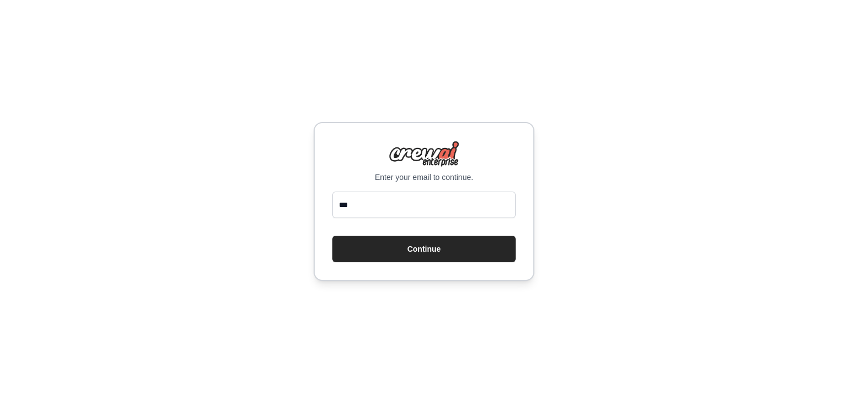
type input "**********"
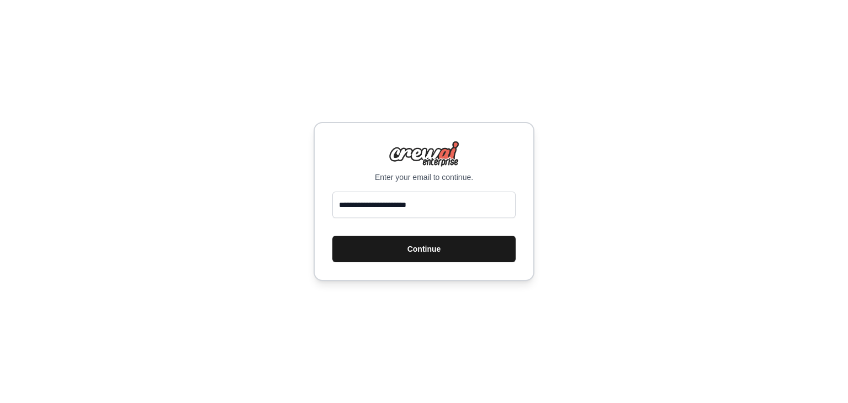
click at [416, 244] on button "Continue" at bounding box center [423, 249] width 183 height 27
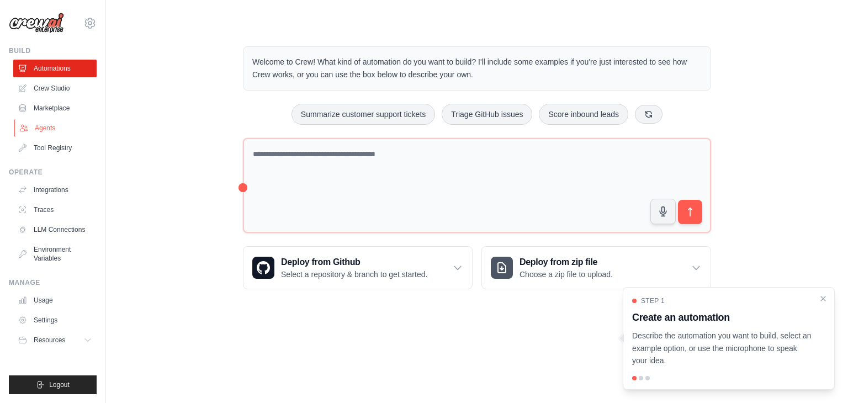
click at [73, 128] on link "Agents" at bounding box center [55, 128] width 83 height 18
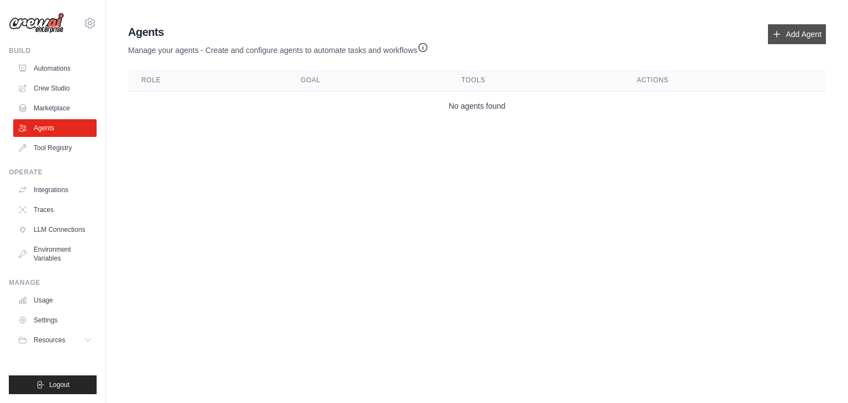
click at [783, 31] on link "Add Agent" at bounding box center [797, 34] width 58 height 20
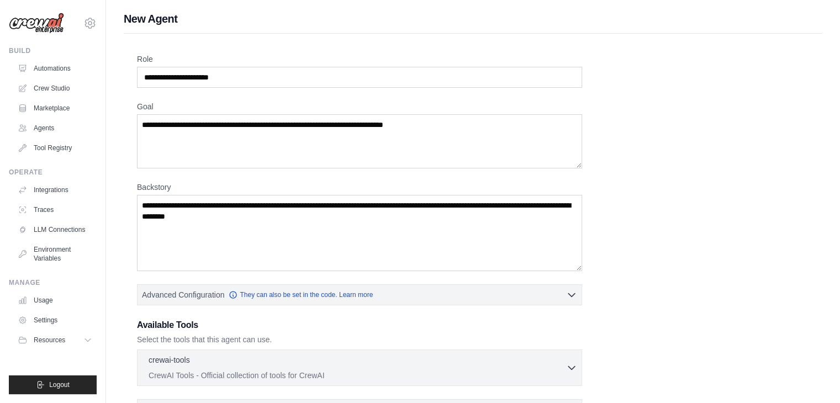
scroll to position [138, 0]
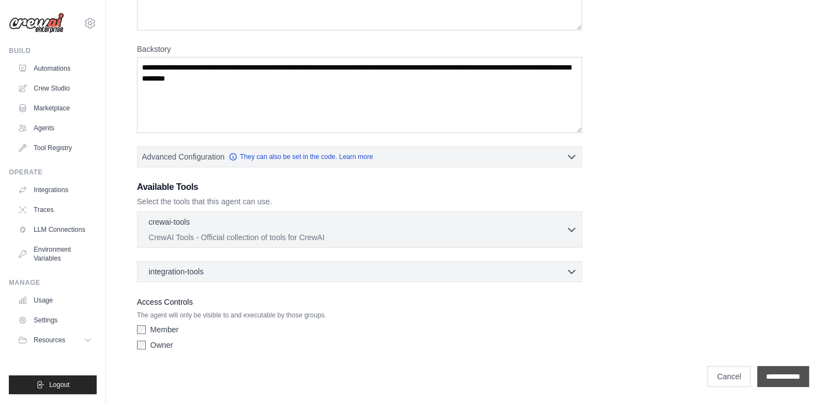
click at [796, 374] on input "**********" at bounding box center [783, 376] width 52 height 21
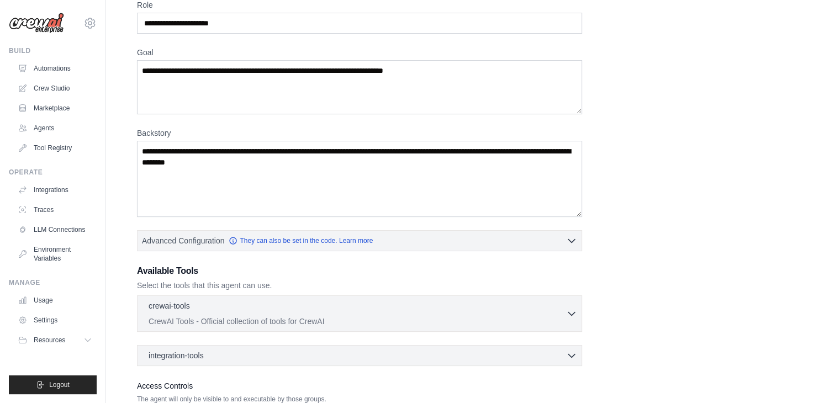
scroll to position [0, 0]
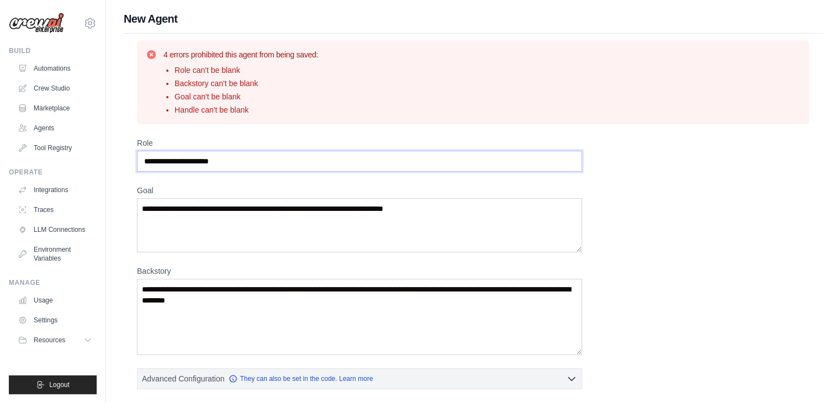
click at [395, 159] on input "Role" at bounding box center [359, 161] width 445 height 21
type input "*"
type input "**********"
click at [229, 207] on textarea "Goal" at bounding box center [359, 225] width 445 height 54
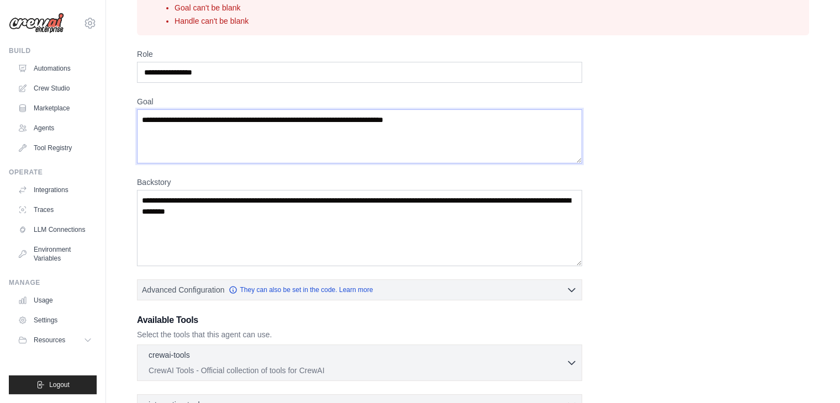
scroll to position [86, 0]
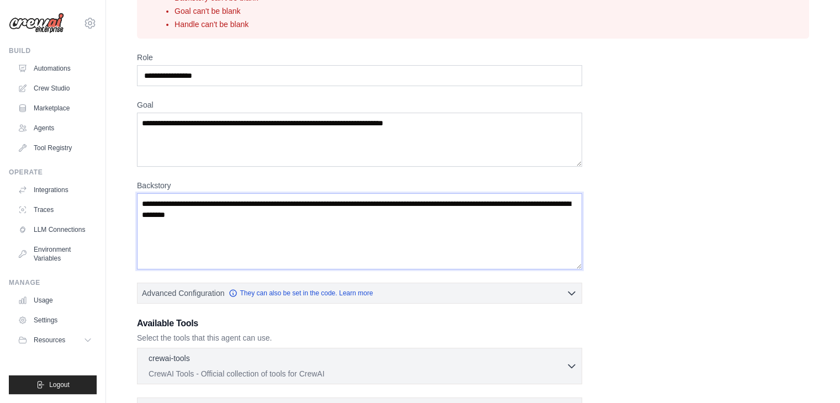
click at [187, 207] on textarea "Backstory" at bounding box center [359, 231] width 445 height 76
click at [242, 123] on textarea "Goal" at bounding box center [359, 140] width 445 height 54
type textarea "**********"
click at [256, 210] on textarea "Backstory" at bounding box center [359, 231] width 445 height 76
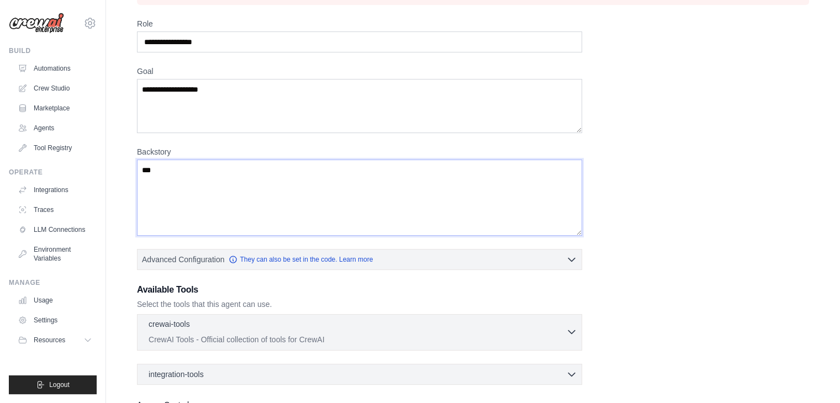
scroll to position [222, 0]
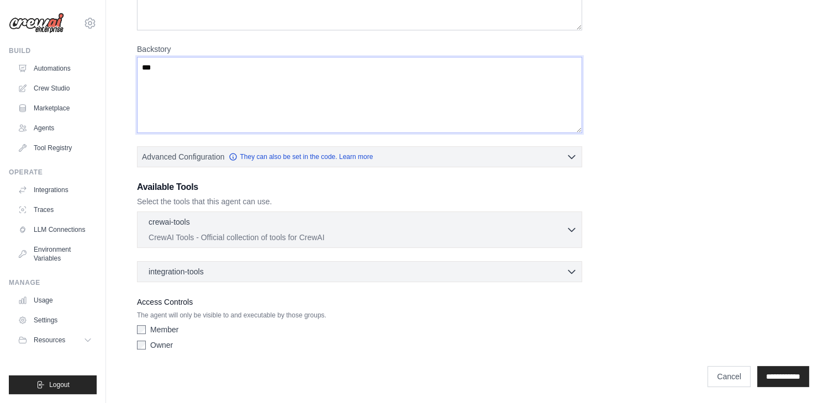
type textarea "***"
click at [145, 348] on div "Owner" at bounding box center [359, 345] width 445 height 11
click at [557, 228] on div "crewai-tools 0 selected CrewAI Tools - Official collection of tools for CrewAI" at bounding box center [358, 229] width 418 height 27
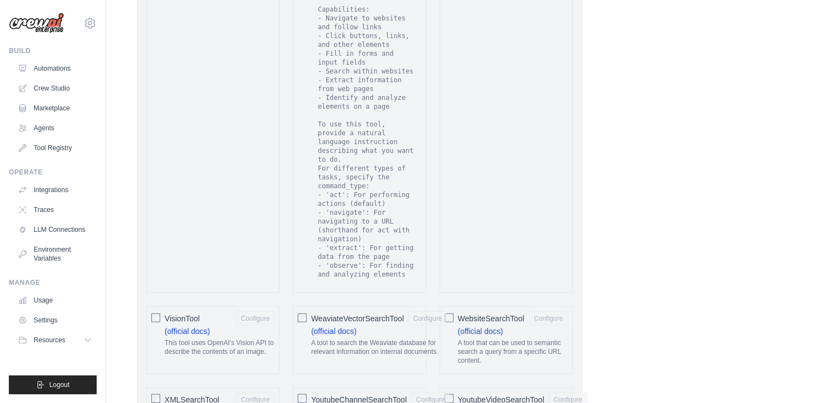
scroll to position [2289, 0]
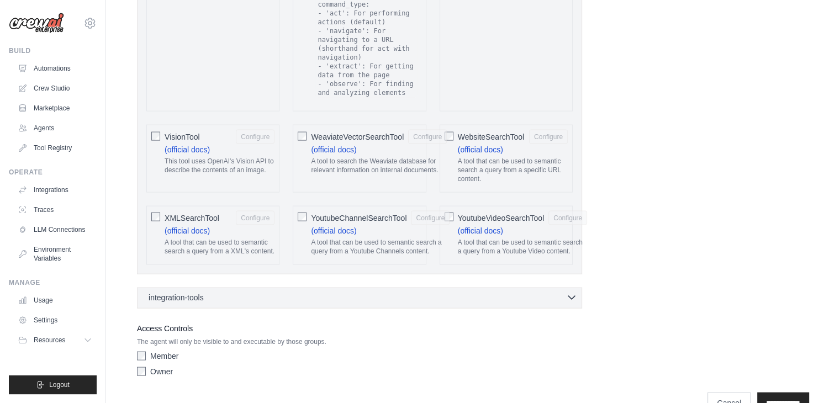
click at [574, 292] on icon "button" at bounding box center [571, 297] width 11 height 11
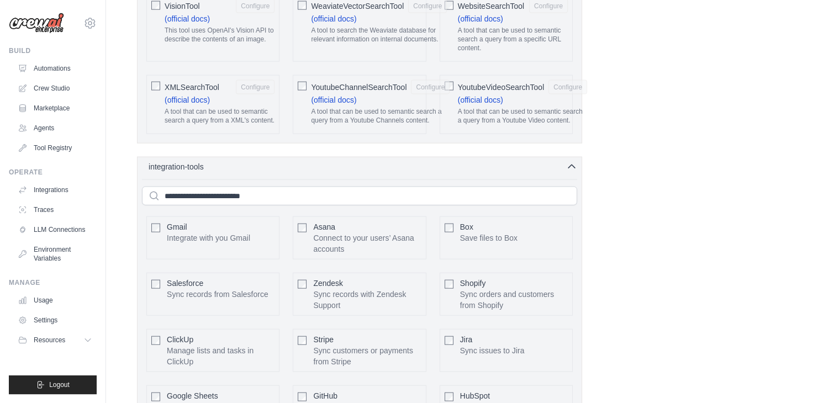
scroll to position [2616, 0]
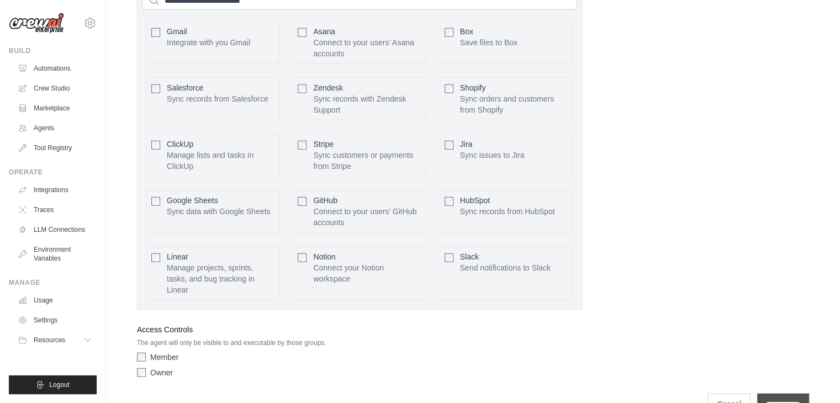
click at [778, 394] on input "**********" at bounding box center [783, 404] width 52 height 21
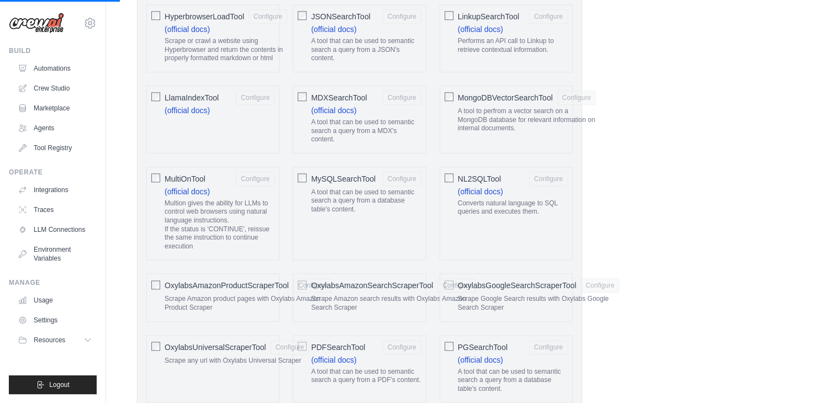
scroll to position [1149, 0]
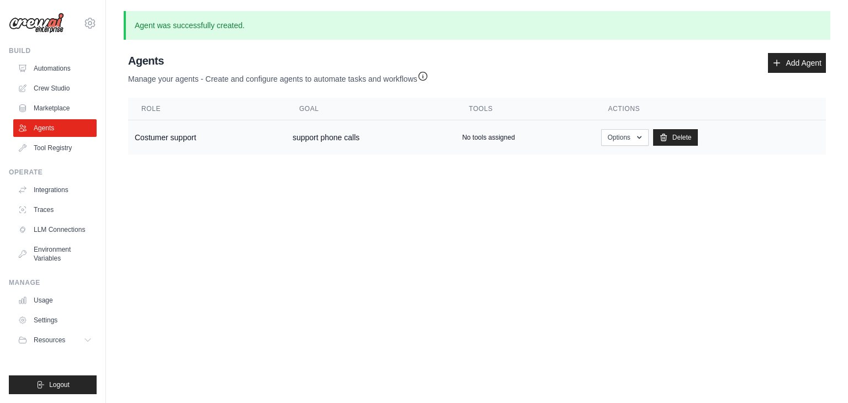
click at [221, 136] on td "Costumer support" at bounding box center [207, 137] width 158 height 35
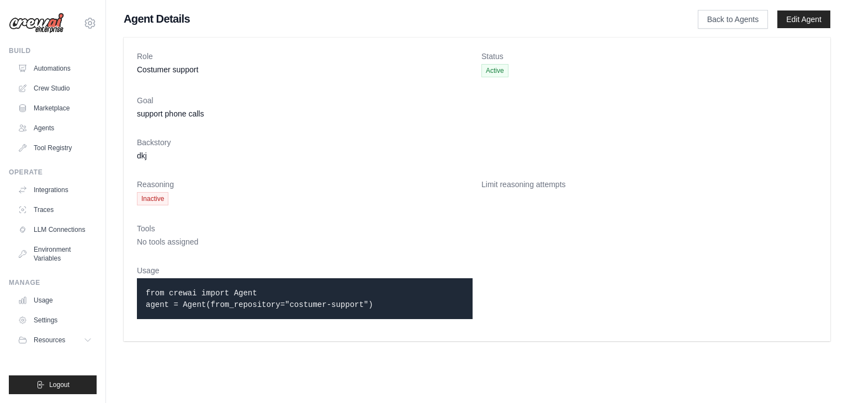
click at [355, 301] on p "from crewai import Agent agent = Agent(from_repository="costumer-support")" at bounding box center [305, 298] width 318 height 23
click at [797, 17] on link "Edit Agent" at bounding box center [804, 19] width 53 height 18
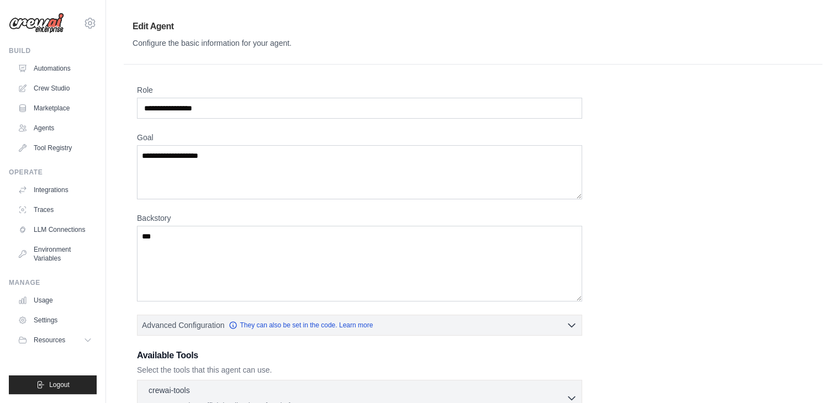
scroll to position [169, 0]
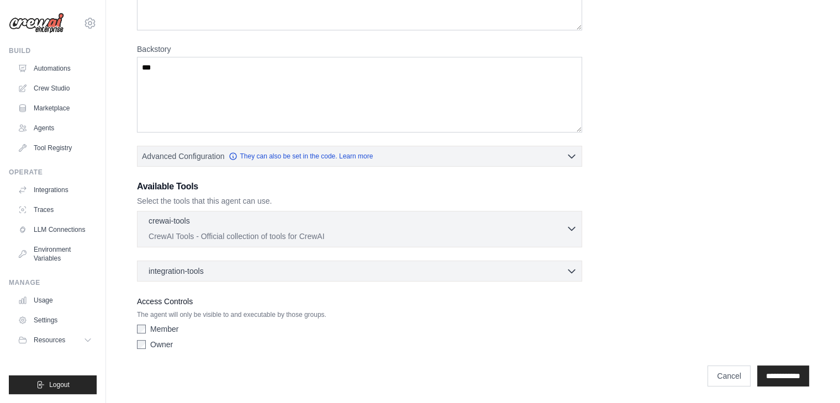
click at [575, 230] on icon "button" at bounding box center [571, 228] width 11 height 11
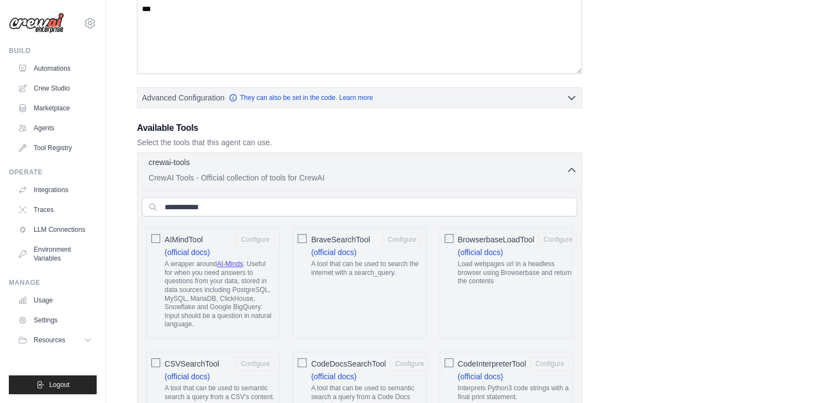
scroll to position [224, 0]
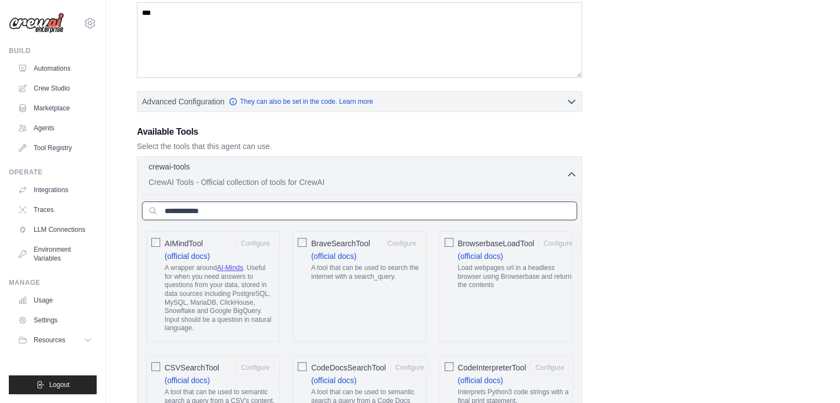
click at [482, 215] on input "text" at bounding box center [359, 211] width 435 height 19
click at [454, 239] on div "BrowserbaseLoadTool Configure (official docs) Load webpages url in a headless b…" at bounding box center [506, 286] width 133 height 111
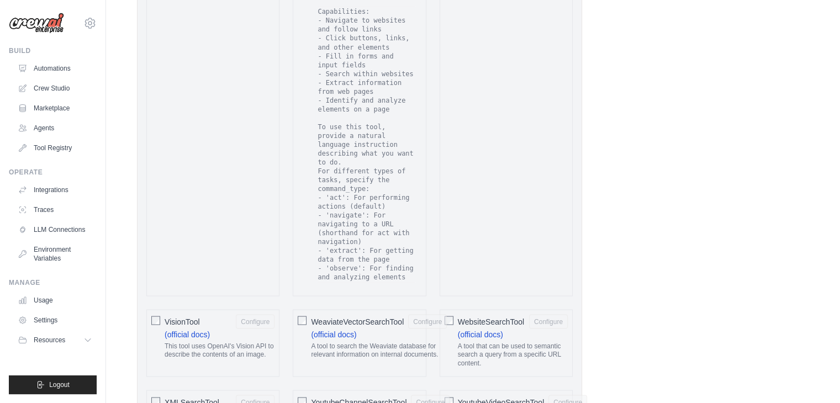
scroll to position [2236, 0]
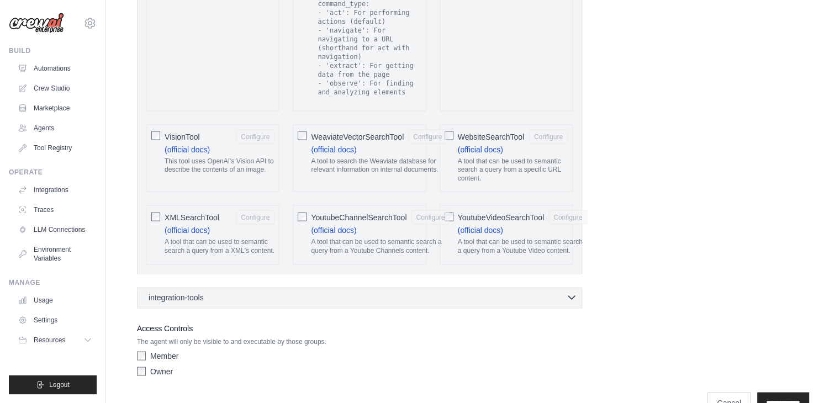
click at [483, 292] on div "integration-tools 0 selected" at bounding box center [363, 297] width 429 height 11
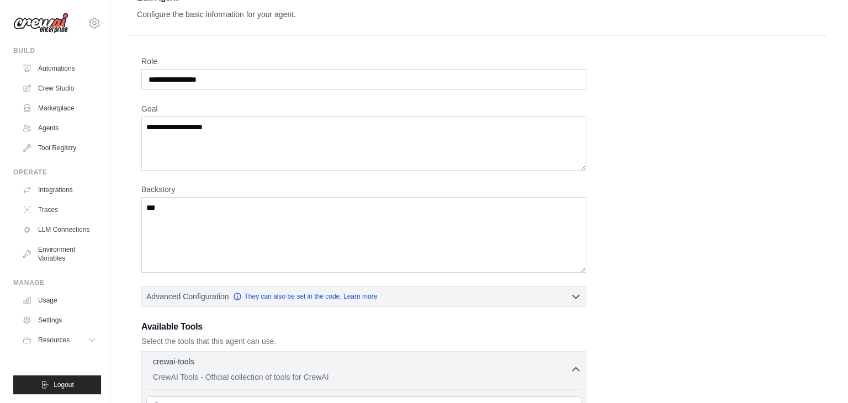
scroll to position [0, 0]
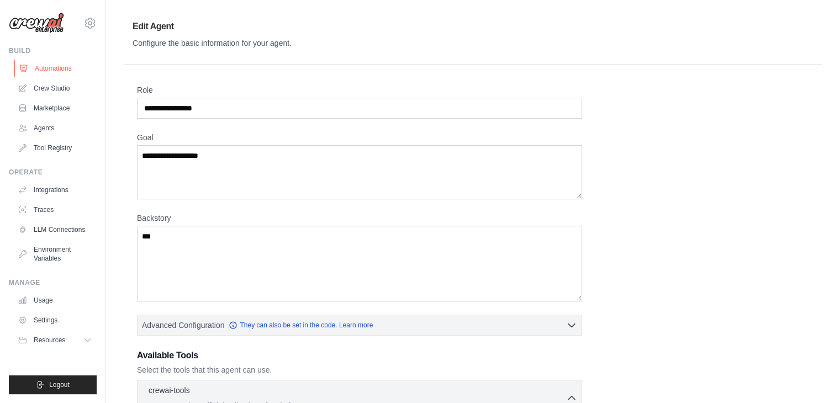
click at [84, 72] on link "Automations" at bounding box center [55, 69] width 83 height 18
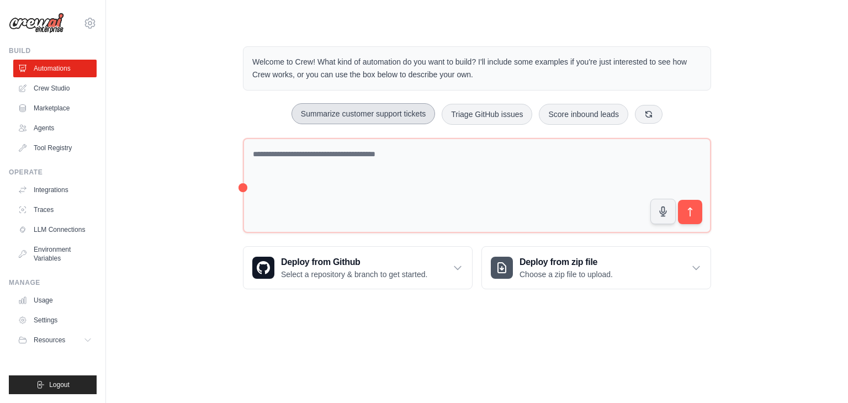
click at [361, 116] on button "Summarize customer support tickets" at bounding box center [364, 113] width 144 height 21
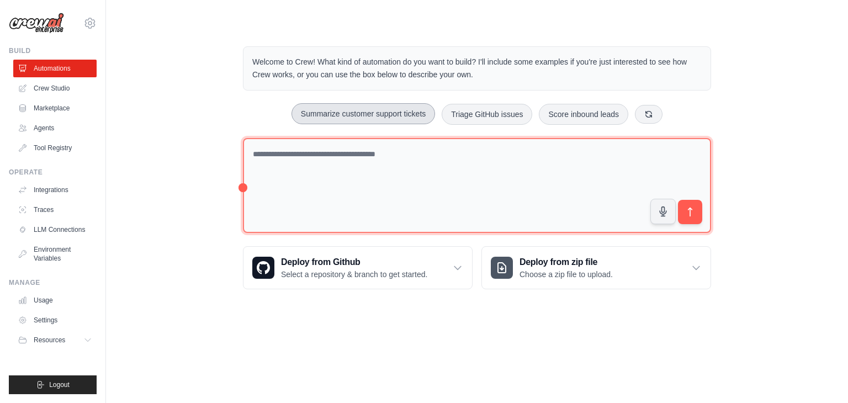
type textarea "**********"
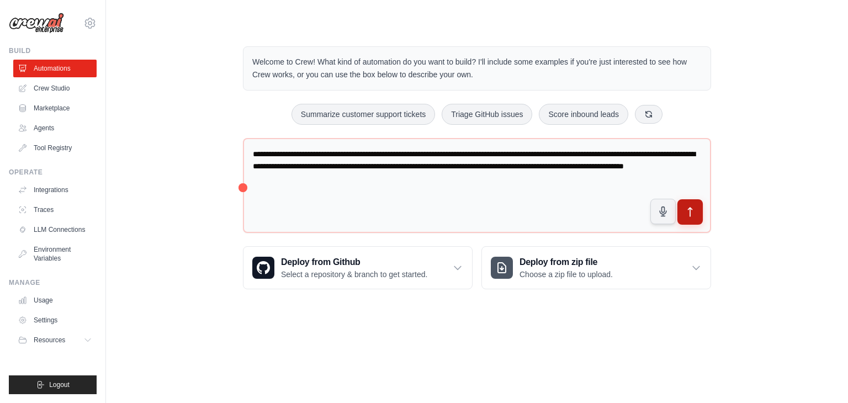
click at [696, 219] on button "submit" at bounding box center [690, 211] width 25 height 25
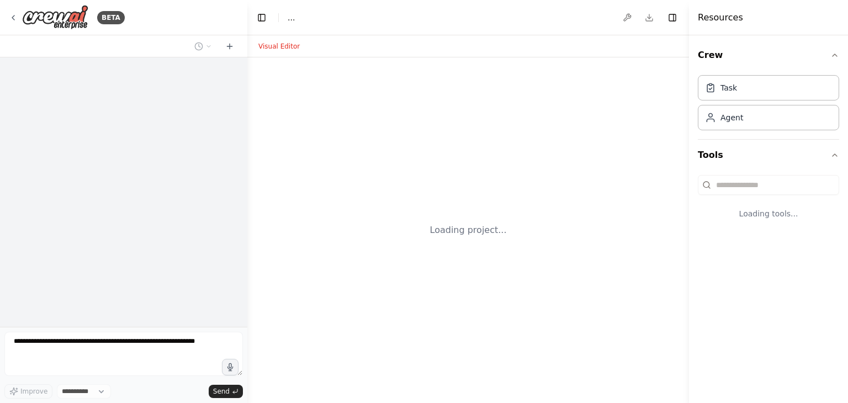
select select "****"
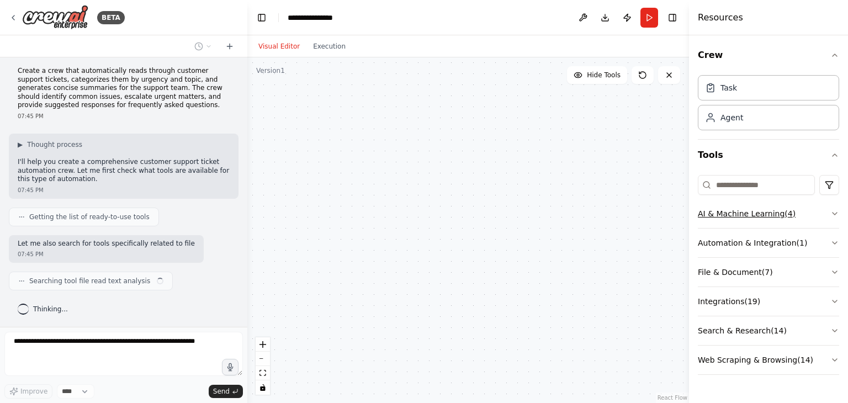
scroll to position [12, 0]
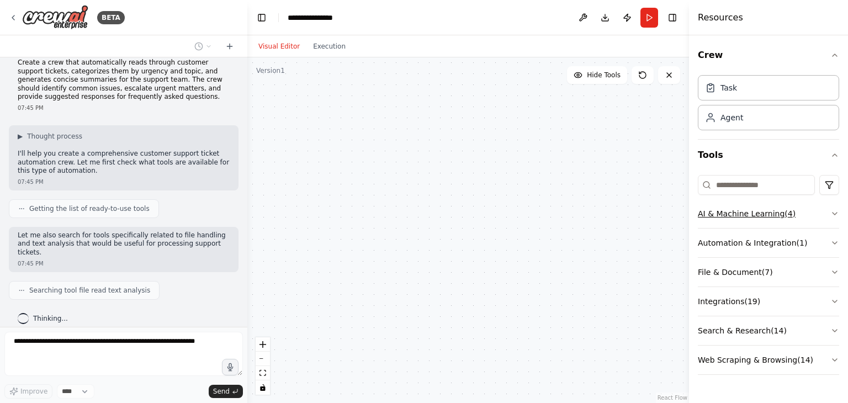
click at [833, 219] on button "AI & Machine Learning ( 4 )" at bounding box center [768, 213] width 141 height 29
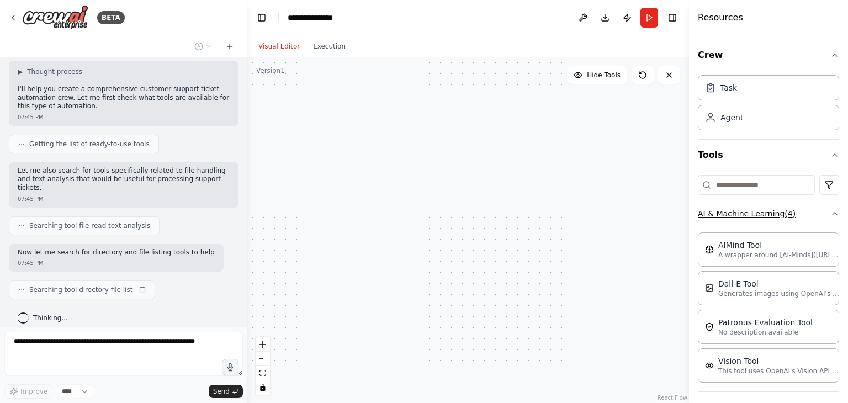
scroll to position [85, 0]
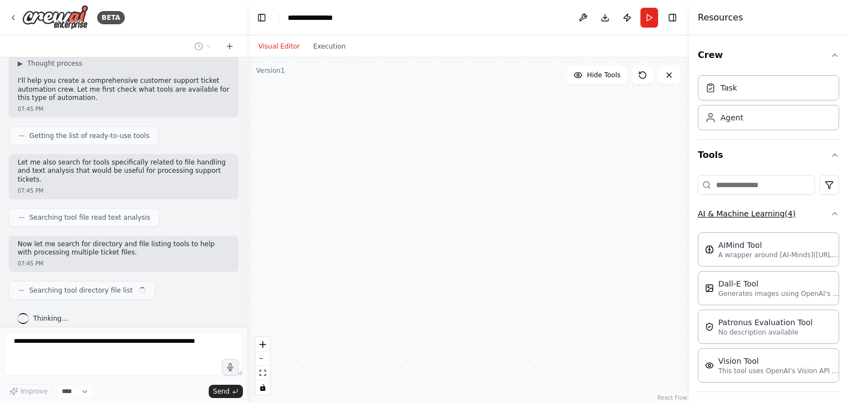
click at [833, 219] on div "Crew Task Agent Tools AI & Machine Learning ( 4 ) AIMind Tool A wrapper around …" at bounding box center [768, 219] width 159 height 368
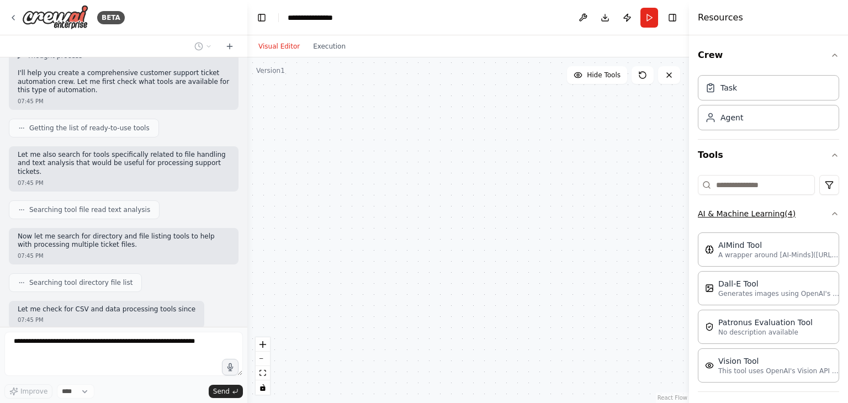
scroll to position [158, 0]
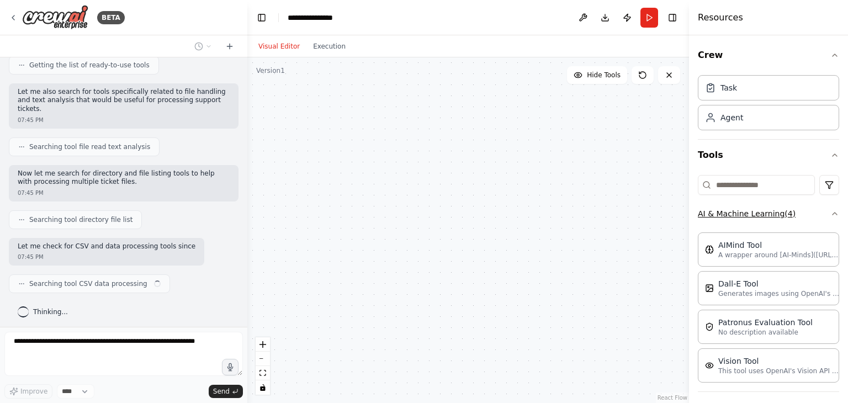
click at [831, 213] on icon "button" at bounding box center [835, 213] width 9 height 9
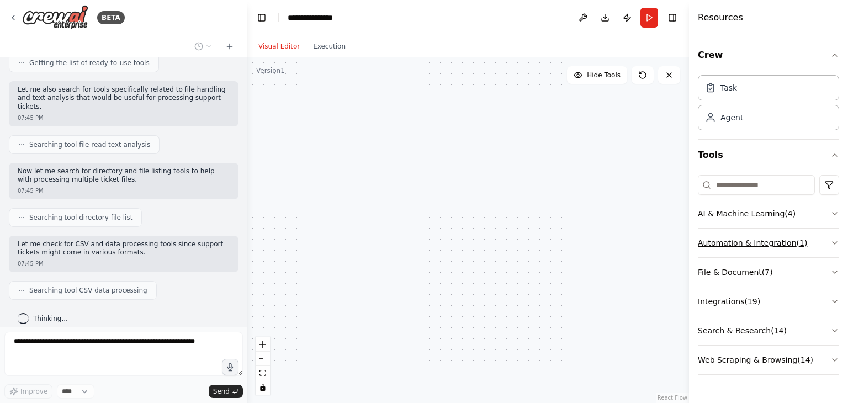
click at [838, 244] on icon "button" at bounding box center [835, 243] width 9 height 9
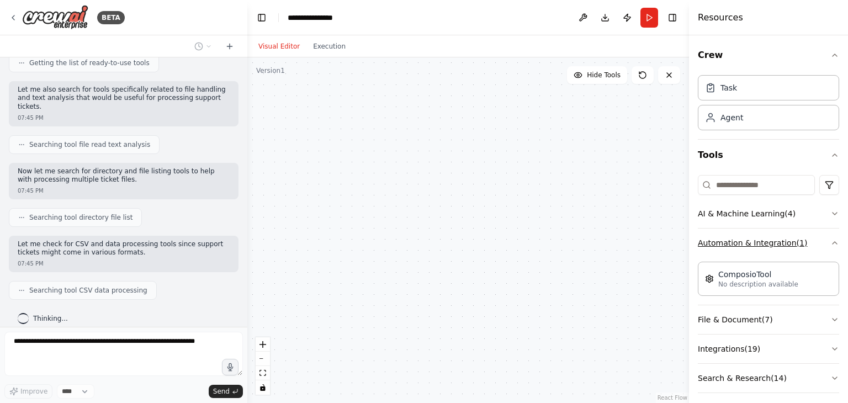
click at [838, 244] on div "Crew Task Agent Tools AI & Machine Learning ( 4 ) Automation & Integration ( 1 …" at bounding box center [768, 219] width 159 height 368
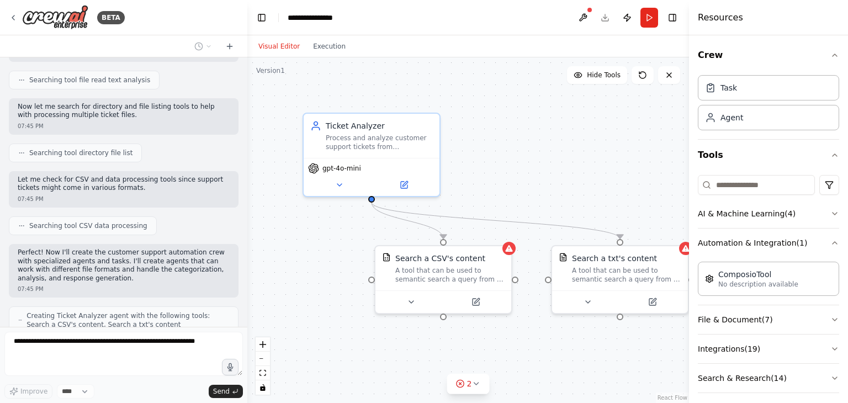
scroll to position [293, 0]
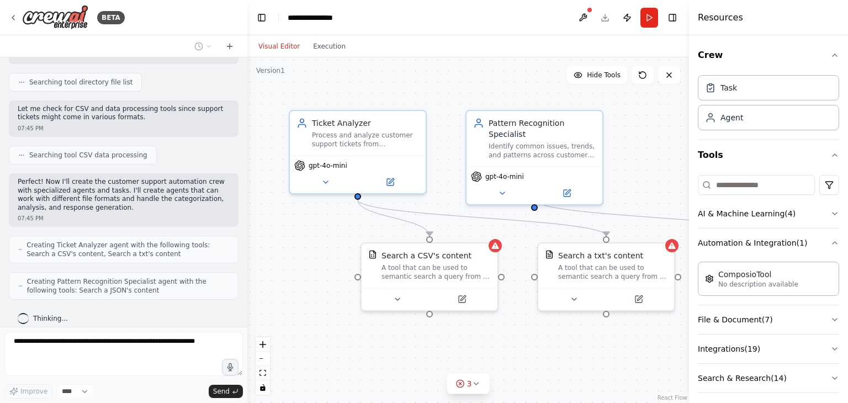
drag, startPoint x: 323, startPoint y: 233, endPoint x: 308, endPoint y: 230, distance: 14.7
click at [308, 230] on div ".deletable-edge-delete-btn { width: 20px; height: 20px; border: 0px solid #ffff…" at bounding box center [468, 230] width 442 height 346
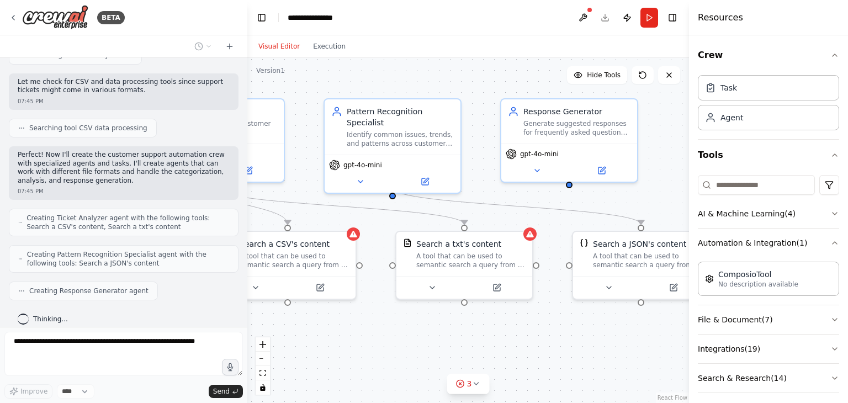
drag, startPoint x: 634, startPoint y: 363, endPoint x: 488, endPoint y: 352, distance: 146.2
click at [488, 352] on div ".deletable-edge-delete-btn { width: 20px; height: 20px; border: 0px solid #ffff…" at bounding box center [468, 230] width 442 height 346
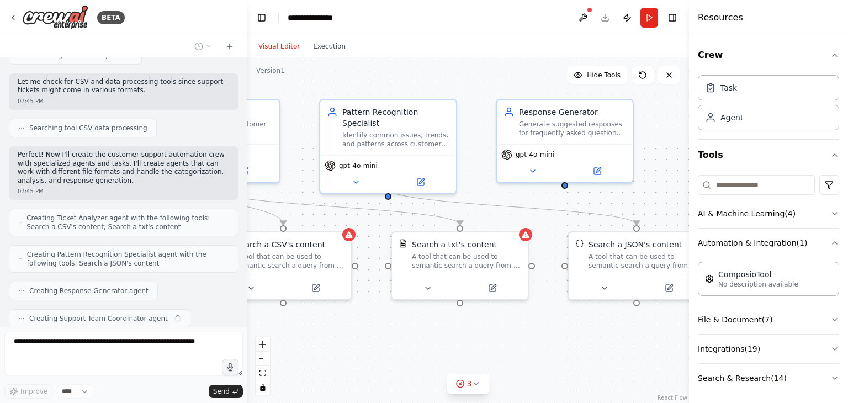
scroll to position [348, 0]
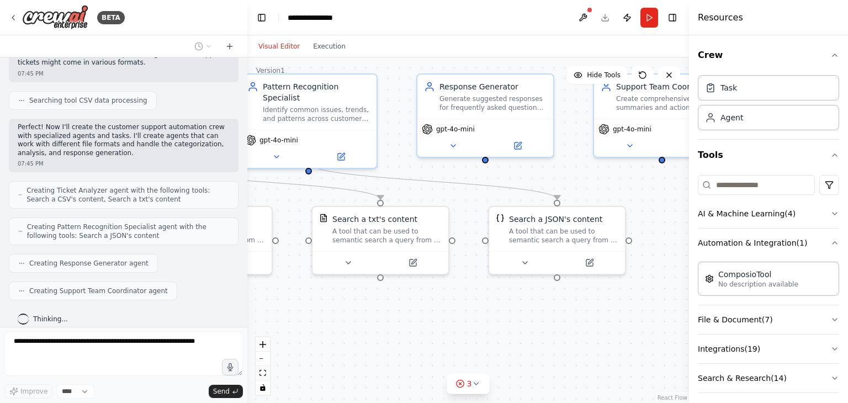
drag, startPoint x: 572, startPoint y: 342, endPoint x: 493, endPoint y: 317, distance: 83.5
click at [493, 317] on div ".deletable-edge-delete-btn { width: 20px; height: 20px; border: 0px solid #ffff…" at bounding box center [468, 230] width 442 height 346
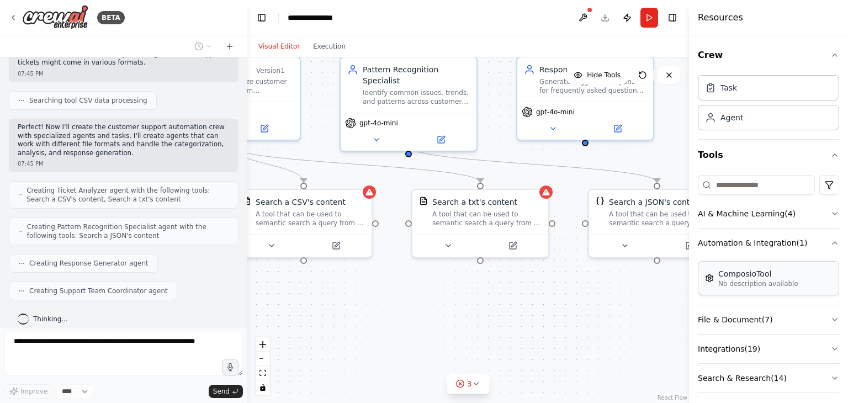
drag, startPoint x: 616, startPoint y: 290, endPoint x: 722, endPoint y: 279, distance: 107.2
click at [722, 279] on div "BETA Create a crew that automatically reads through customer support tickets, c…" at bounding box center [424, 201] width 848 height 403
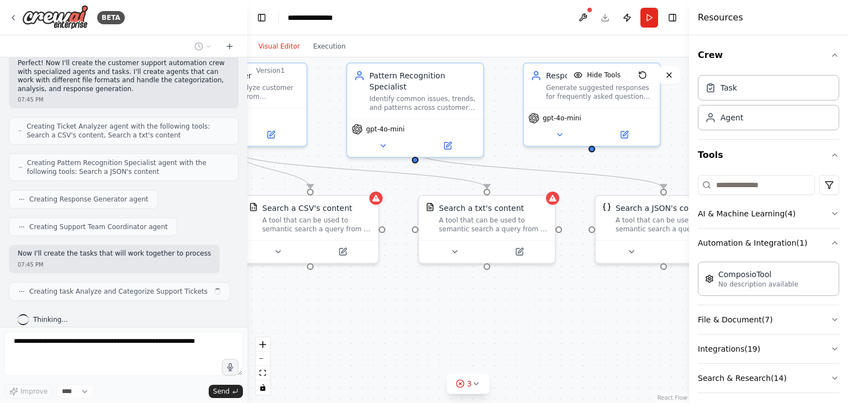
scroll to position [420, 0]
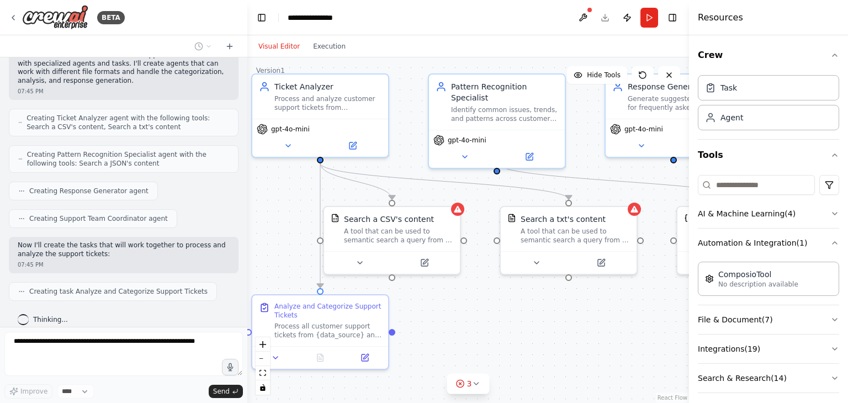
drag, startPoint x: 533, startPoint y: 310, endPoint x: 615, endPoint y: 321, distance: 82.5
click at [615, 321] on div ".deletable-edge-delete-btn { width: 20px; height: 20px; border: 0px solid #ffff…" at bounding box center [468, 230] width 442 height 346
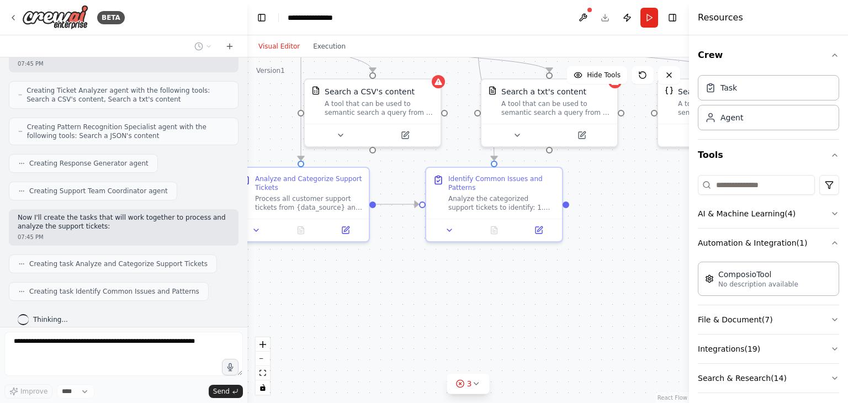
drag, startPoint x: 644, startPoint y: 329, endPoint x: 623, endPoint y: 199, distance: 130.9
click at [623, 199] on div ".deletable-edge-delete-btn { width: 20px; height: 20px; border: 0px solid #ffff…" at bounding box center [468, 230] width 442 height 346
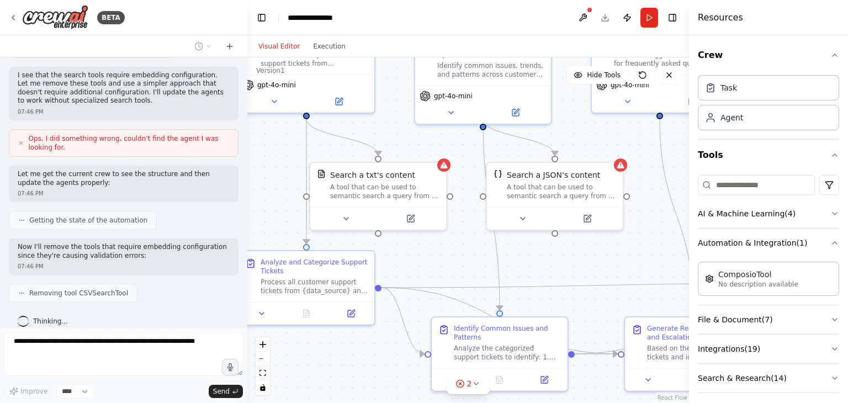
scroll to position [856, 0]
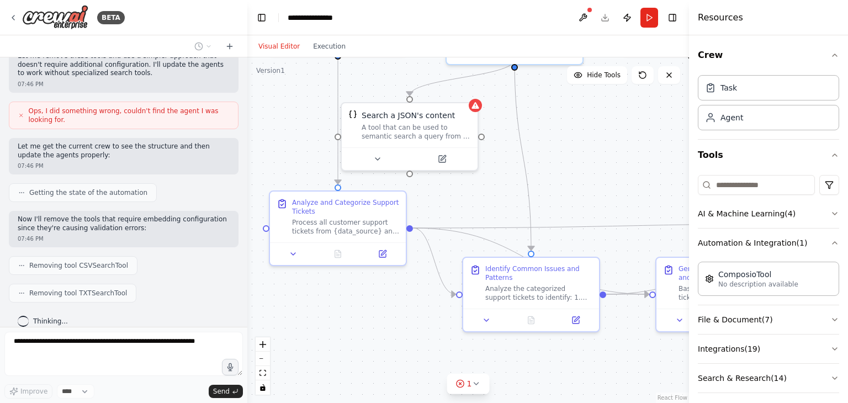
drag, startPoint x: 331, startPoint y: 307, endPoint x: 362, endPoint y: 336, distance: 43.4
click at [362, 336] on div ".deletable-edge-delete-btn { width: 20px; height: 20px; border: 0px solid #ffff…" at bounding box center [468, 230] width 442 height 346
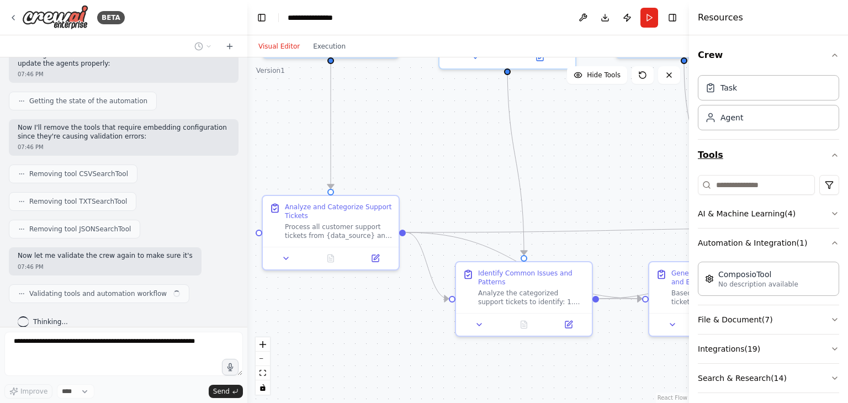
scroll to position [957, 0]
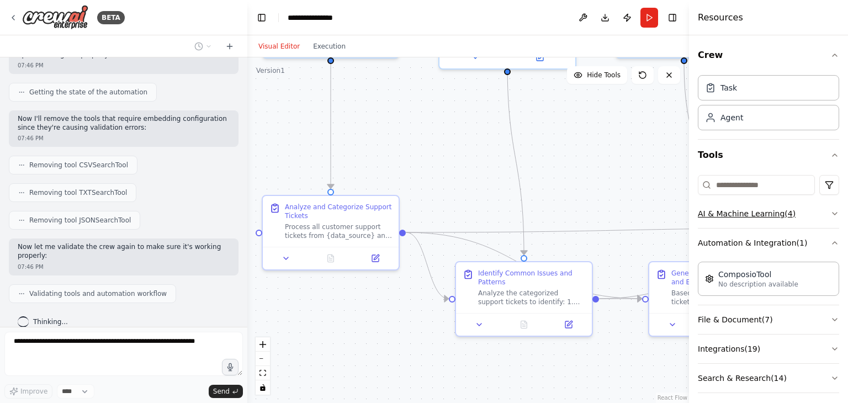
click at [831, 210] on icon "button" at bounding box center [835, 213] width 9 height 9
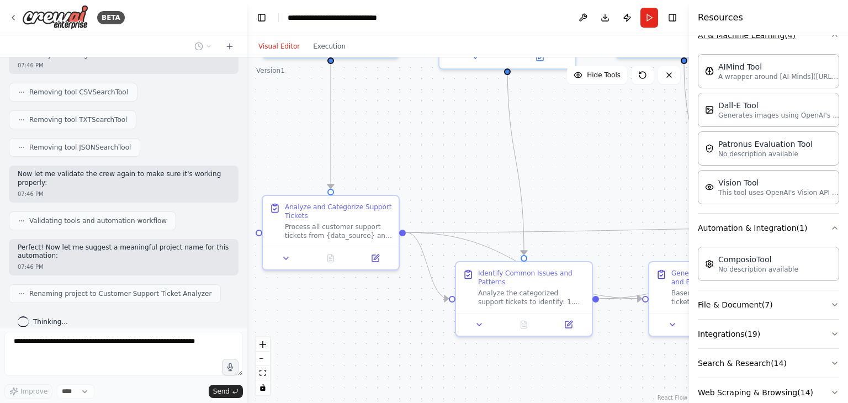
scroll to position [198, 0]
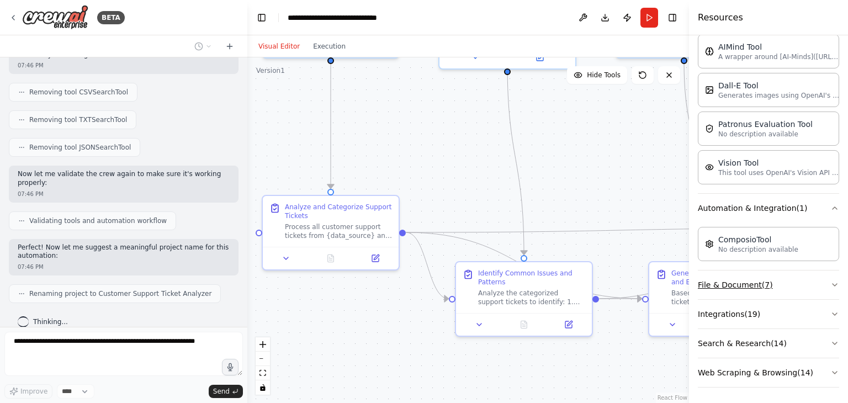
click at [833, 284] on icon "button" at bounding box center [835, 285] width 4 height 2
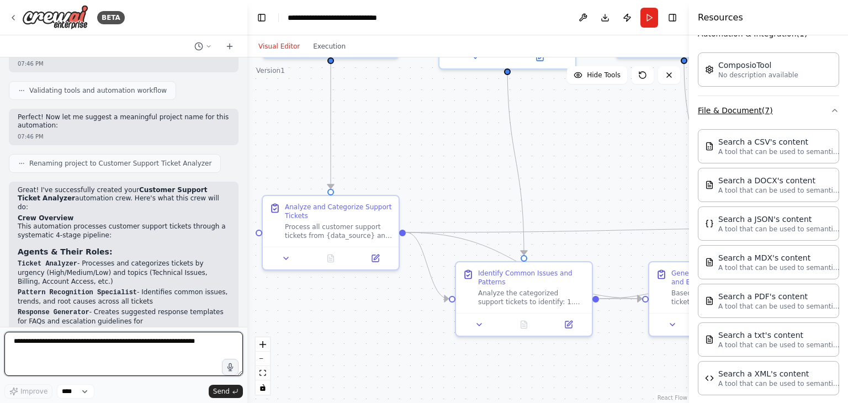
scroll to position [476, 0]
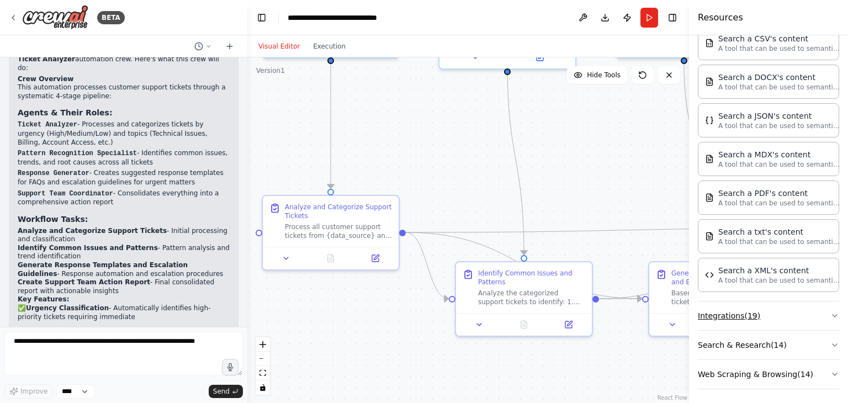
click at [831, 314] on icon "button" at bounding box center [835, 315] width 9 height 9
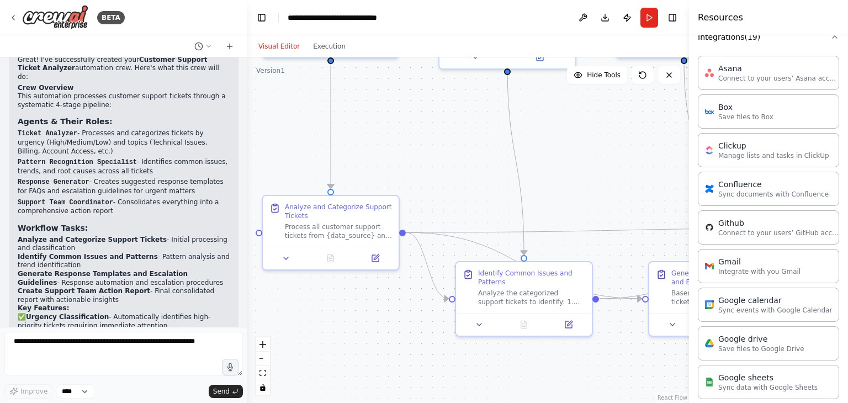
scroll to position [1289, 0]
click at [651, 18] on button "Run" at bounding box center [650, 18] width 18 height 20
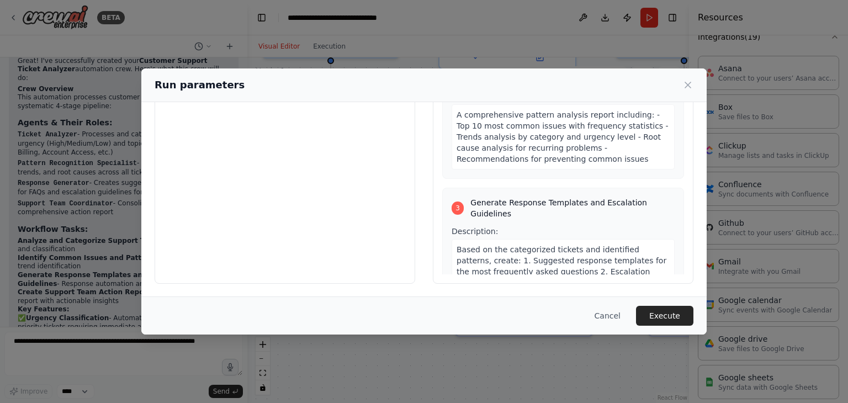
scroll to position [0, 0]
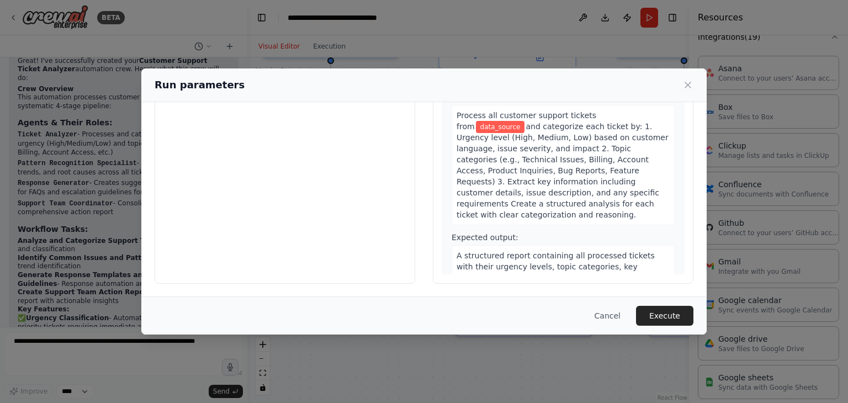
click at [587, 205] on span "and categorize each ticket by: 1. Urgency level (High, Medium, Low) based on cu…" at bounding box center [563, 170] width 212 height 97
click at [594, 201] on div "Process all customer support tickets from data_source and categorize each ticke…" at bounding box center [563, 165] width 223 height 120
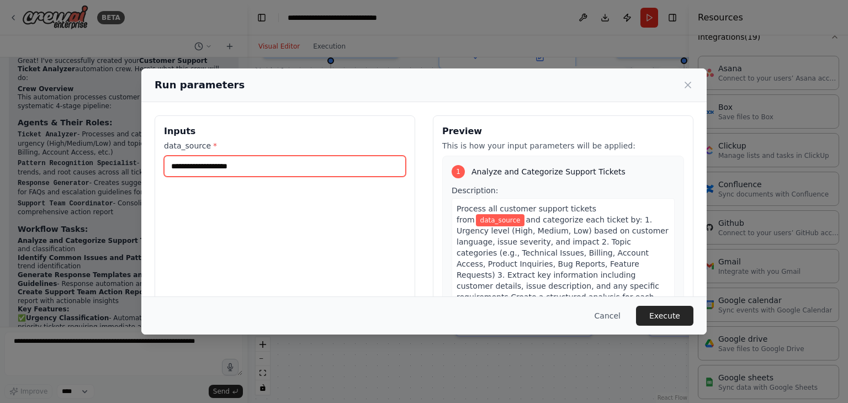
click at [331, 166] on input "data_source *" at bounding box center [285, 166] width 242 height 21
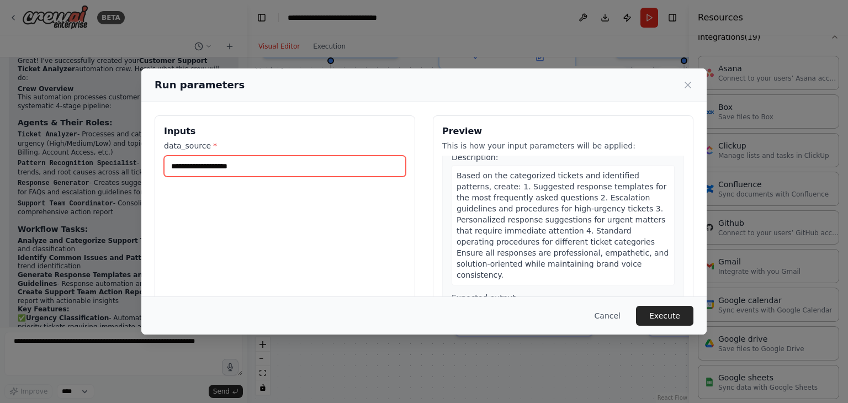
scroll to position [828, 0]
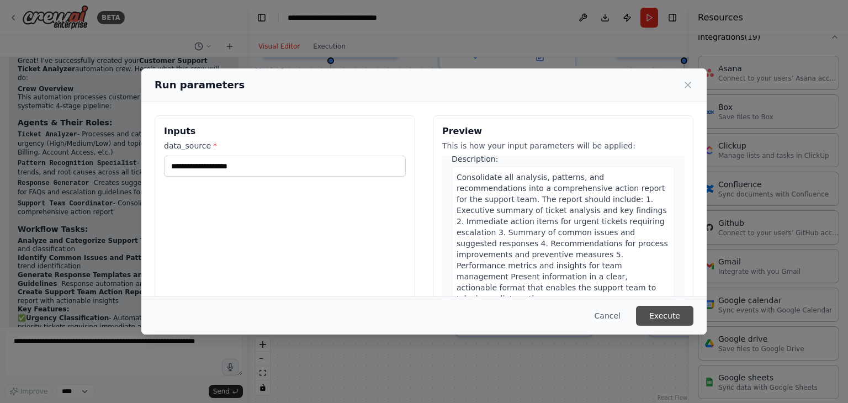
click at [658, 314] on button "Execute" at bounding box center [664, 316] width 57 height 20
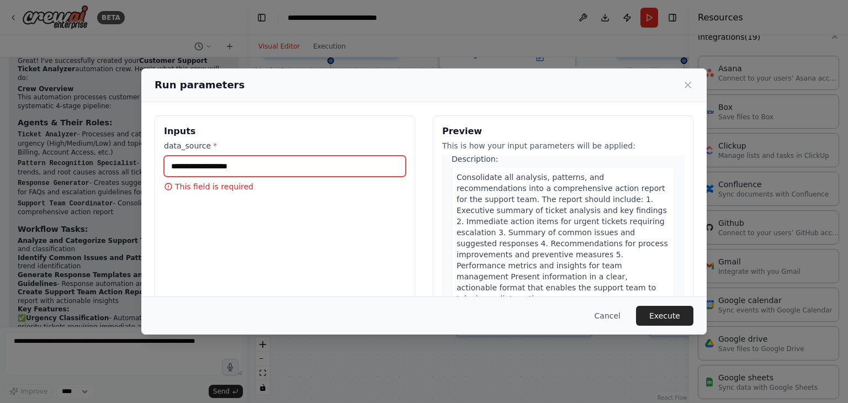
click at [299, 166] on input "data_source *" at bounding box center [285, 166] width 242 height 21
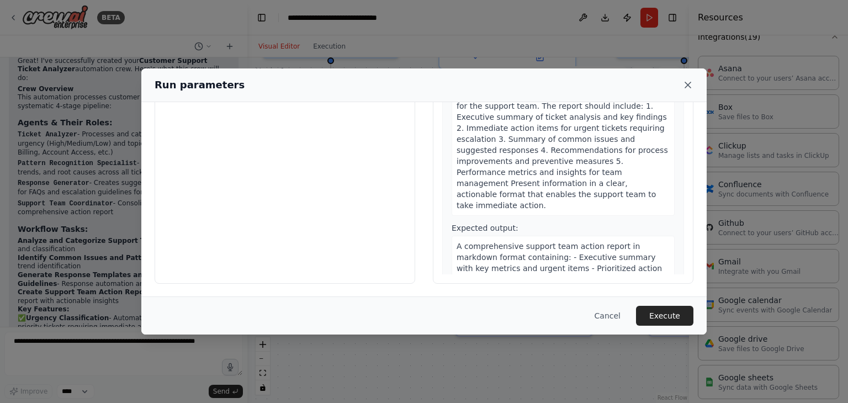
click at [691, 80] on icon at bounding box center [688, 85] width 11 height 11
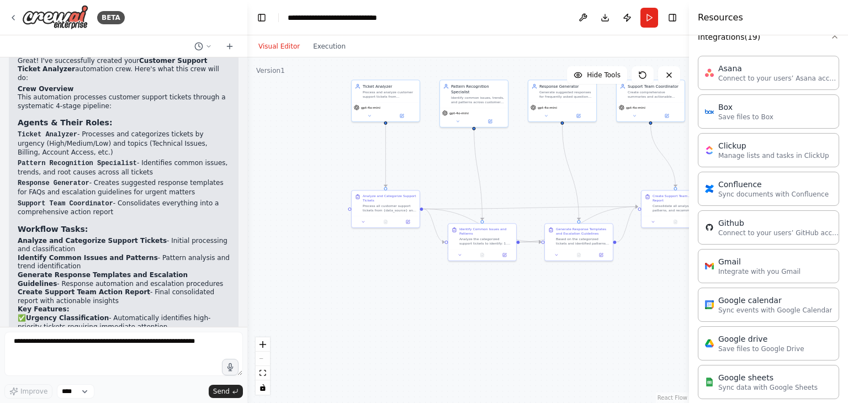
drag, startPoint x: 341, startPoint y: 196, endPoint x: 199, endPoint y: 179, distance: 142.3
click at [199, 179] on div "BETA Create a crew that automatically reads through customer support tickets, c…" at bounding box center [424, 201] width 848 height 403
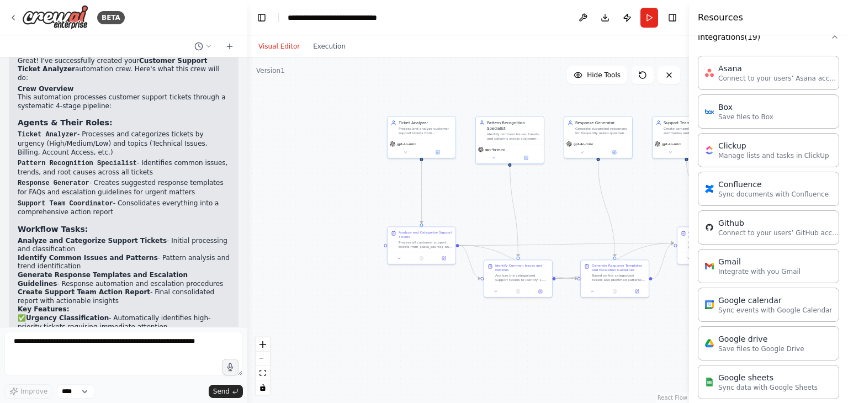
drag, startPoint x: 325, startPoint y: 325, endPoint x: 459, endPoint y: 380, distance: 144.9
click at [459, 380] on div ".deletable-edge-delete-btn { width: 20px; height: 20px; border: 0px solid #ffff…" at bounding box center [468, 230] width 442 height 346
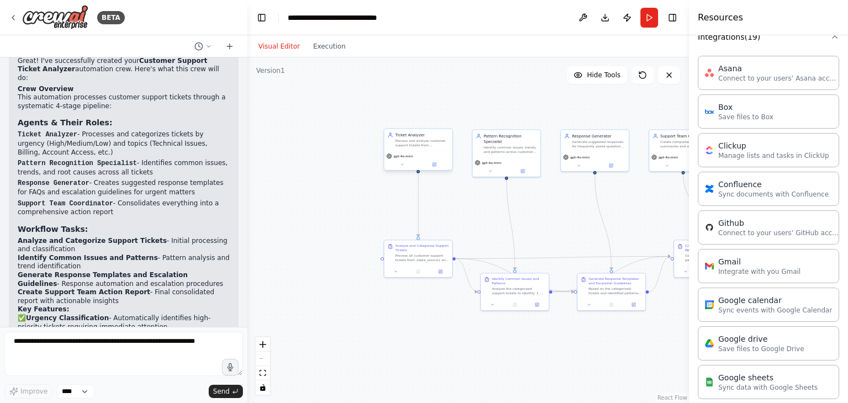
click at [414, 160] on div "gpt-4o-mini" at bounding box center [418, 160] width 68 height 19
click at [421, 145] on div "Process and analyze customer support tickets from {data_source}, categorizing t…" at bounding box center [422, 143] width 54 height 9
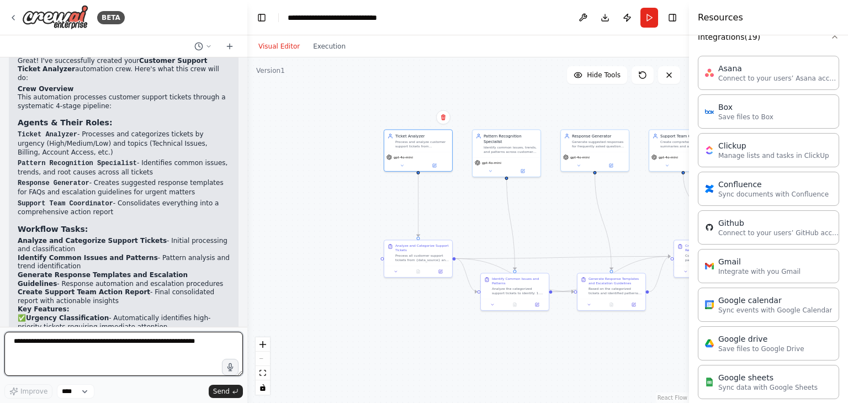
drag, startPoint x: 91, startPoint y: 343, endPoint x: 98, endPoint y: 357, distance: 16.1
click at [98, 357] on textarea at bounding box center [123, 354] width 239 height 44
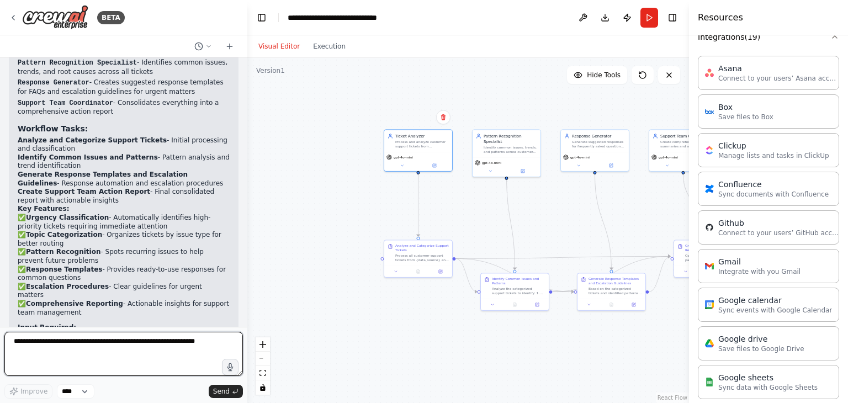
scroll to position [1390, 0]
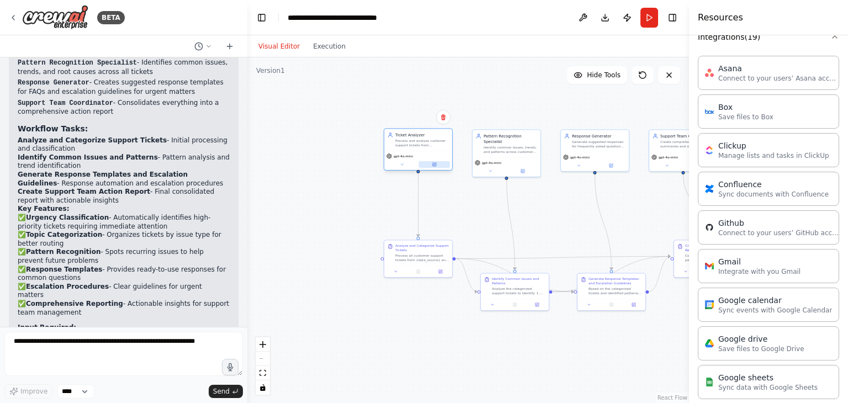
click at [437, 167] on button at bounding box center [434, 164] width 31 height 7
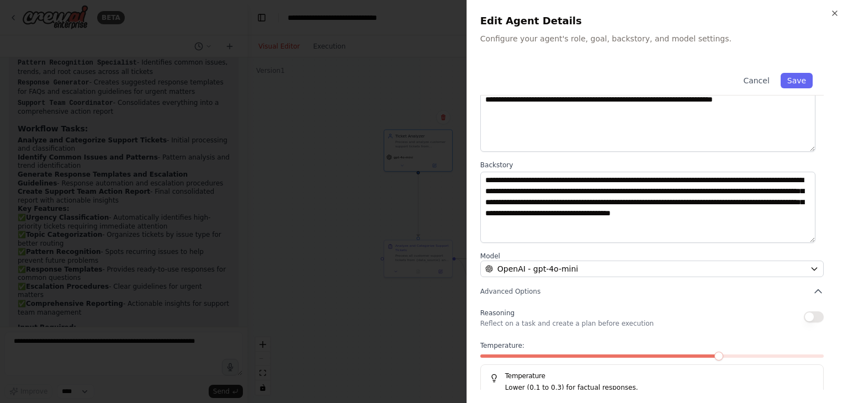
scroll to position [96, 0]
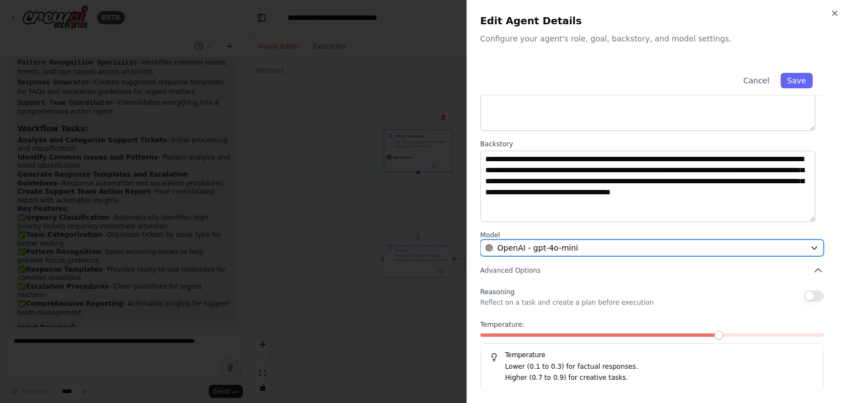
click at [747, 248] on div "OpenAI - gpt-4o-mini" at bounding box center [645, 247] width 320 height 11
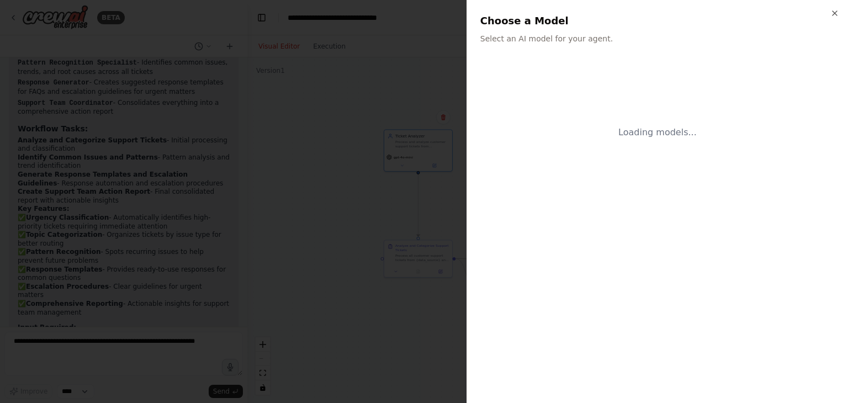
scroll to position [0, 0]
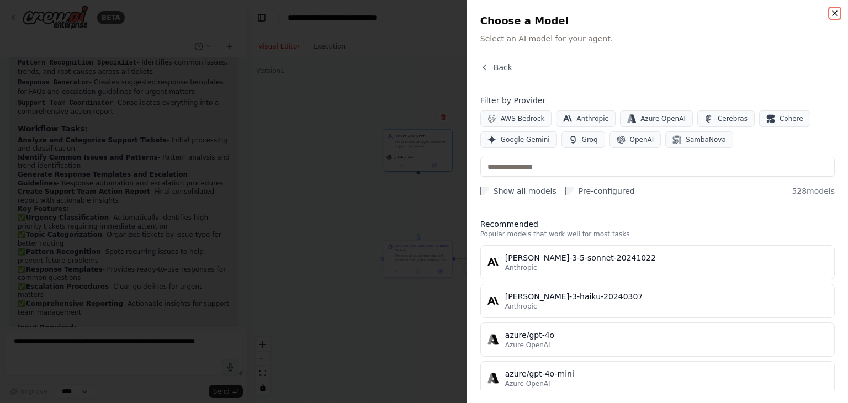
click at [837, 10] on icon "button" at bounding box center [835, 13] width 9 height 9
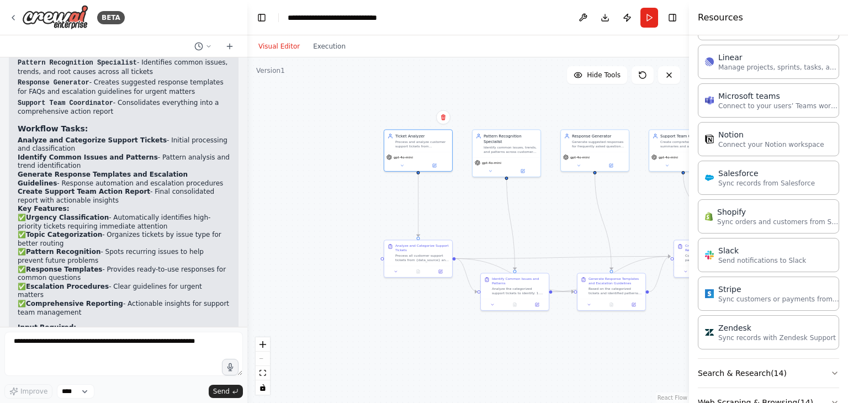
scroll to position [1215, 0]
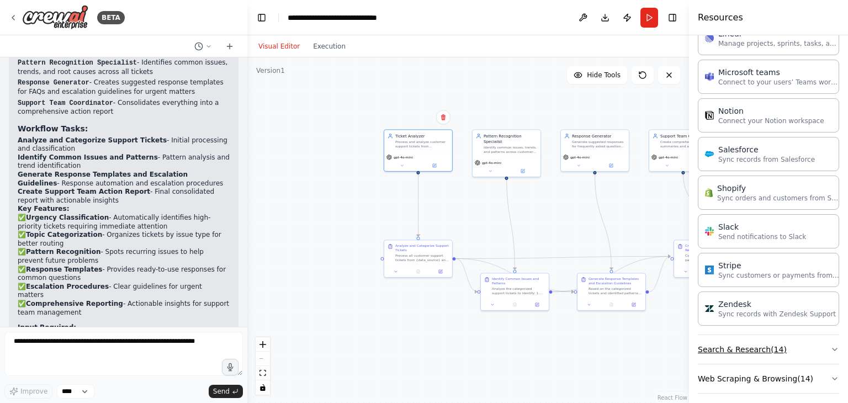
click at [831, 345] on icon "button" at bounding box center [835, 349] width 9 height 9
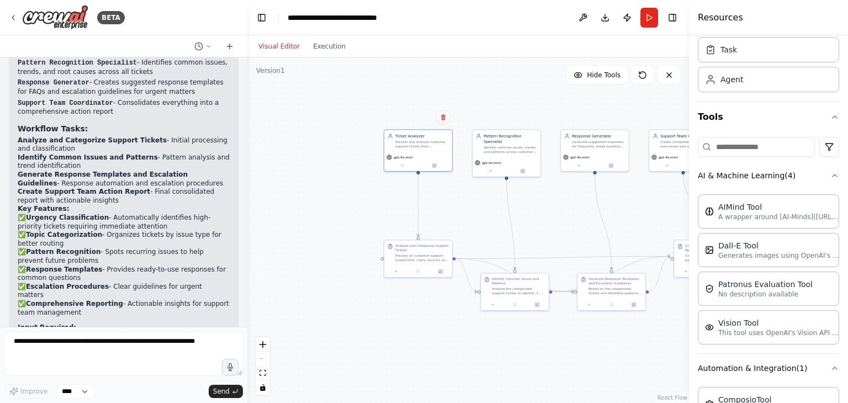
scroll to position [0, 0]
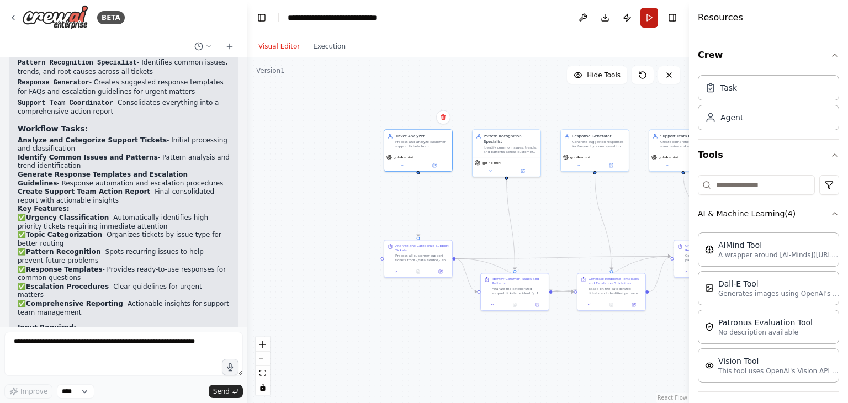
click at [651, 14] on button "Run" at bounding box center [650, 18] width 18 height 20
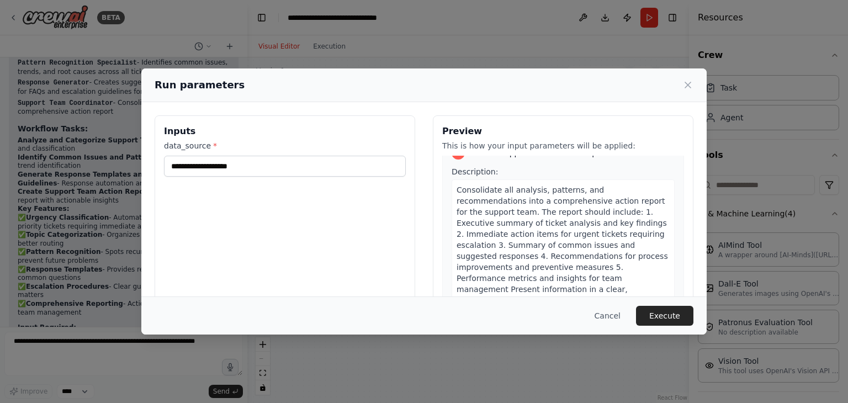
scroll to position [828, 0]
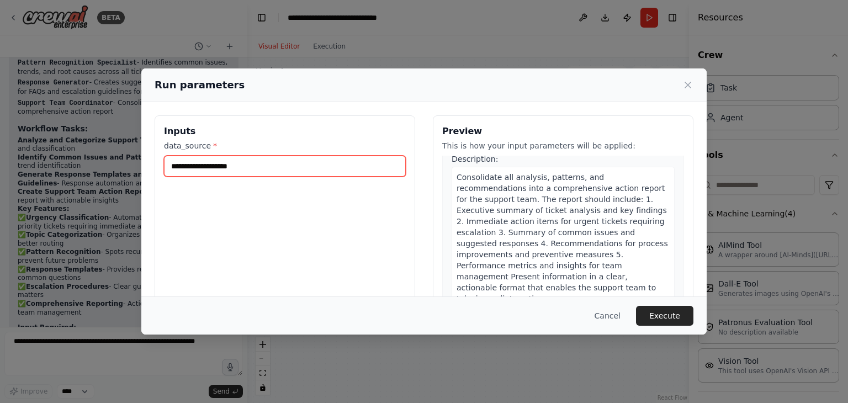
click at [244, 165] on input "data_source *" at bounding box center [285, 166] width 242 height 21
type input "**"
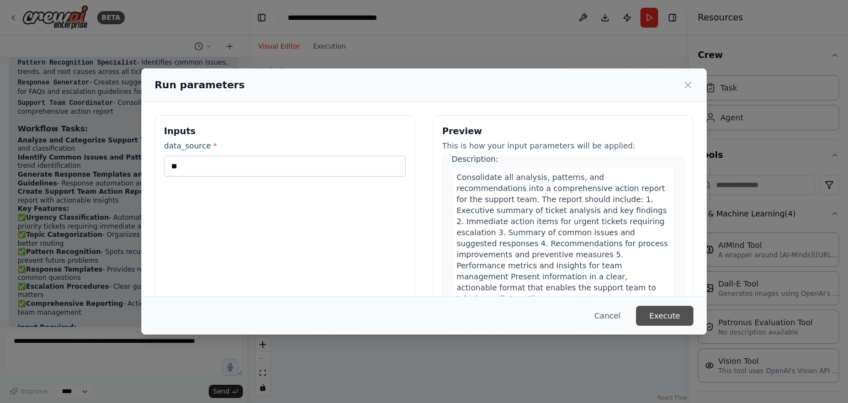
click at [682, 319] on button "Execute" at bounding box center [664, 316] width 57 height 20
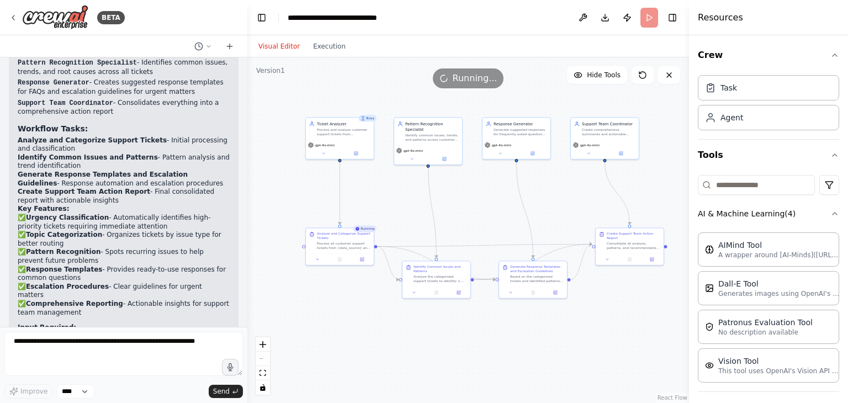
drag, startPoint x: 459, startPoint y: 373, endPoint x: 381, endPoint y: 361, distance: 79.4
click at [381, 361] on div ".deletable-edge-delete-btn { width: 20px; height: 20px; border: 0px solid #ffff…" at bounding box center [468, 230] width 442 height 346
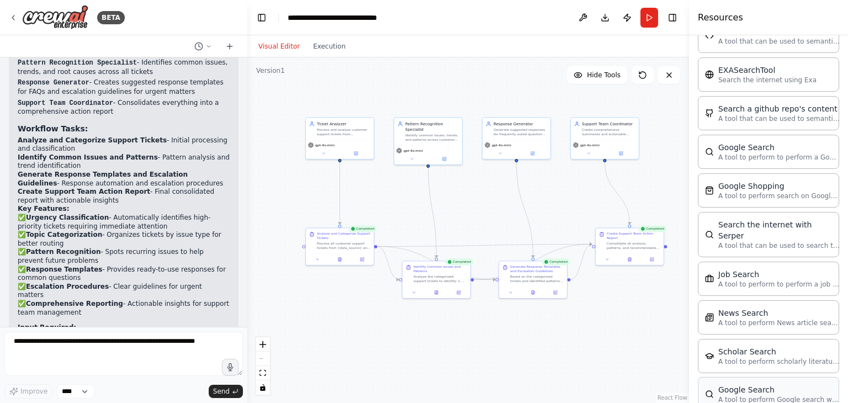
scroll to position [1603, 0]
click at [527, 87] on div ".deletable-edge-delete-btn { width: 20px; height: 20px; border: 0px solid #ffff…" at bounding box center [468, 230] width 442 height 346
click at [479, 350] on div ".deletable-edge-delete-btn { width: 20px; height: 20px; border: 0px solid #ffff…" at bounding box center [468, 230] width 442 height 346
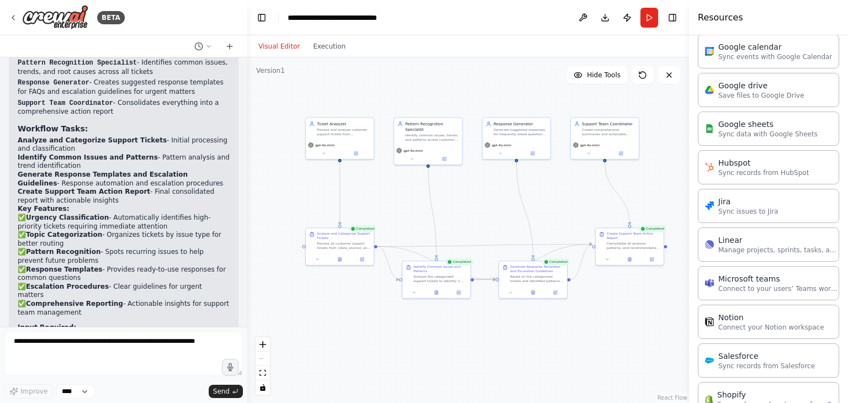
scroll to position [1009, 0]
click at [746, 129] on p "Sync data with Google Sheets" at bounding box center [767, 133] width 99 height 9
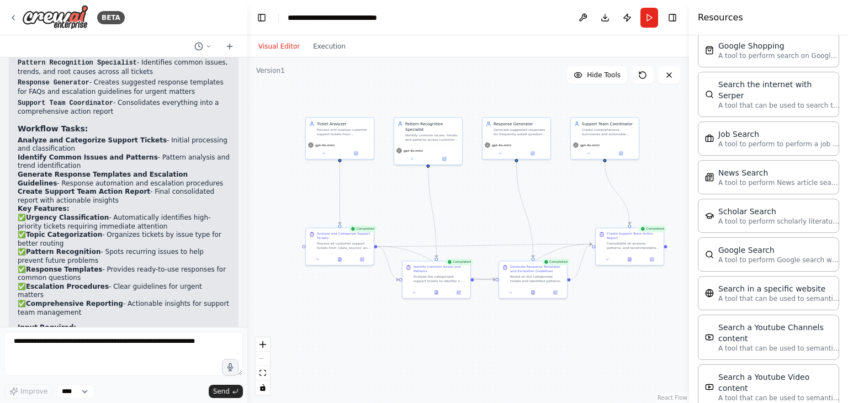
scroll to position [1743, 0]
click at [746, 344] on p "A tool that can be used to semantic search a query from a Youtube Channels cont…" at bounding box center [778, 348] width 121 height 9
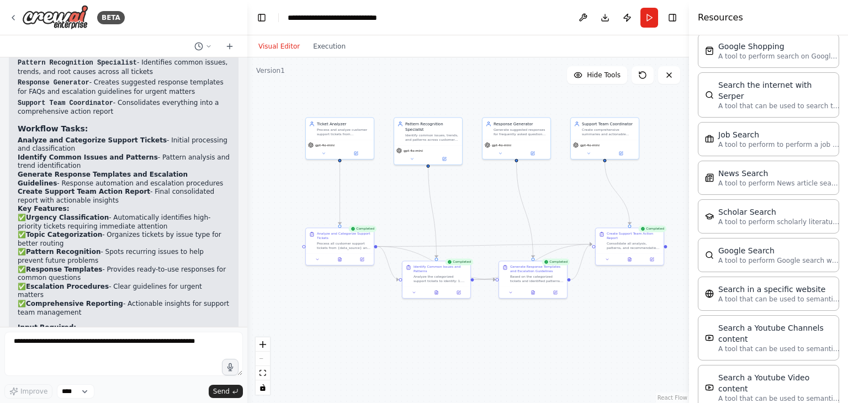
click at [261, 56] on div "Visual Editor Execution" at bounding box center [302, 46] width 101 height 22
click at [11, 15] on icon at bounding box center [13, 17] width 9 height 9
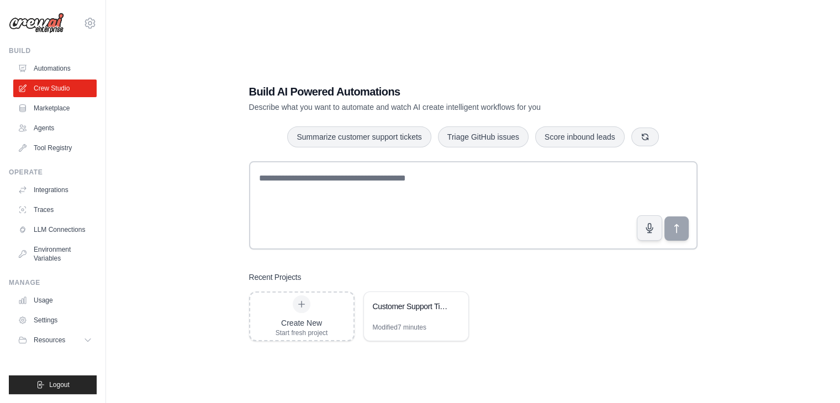
click at [151, 101] on div "Build AI Powered Automations Describe what you want to automate and watch AI cr…" at bounding box center [473, 212] width 699 height 403
